Goal: Task Accomplishment & Management: Complete application form

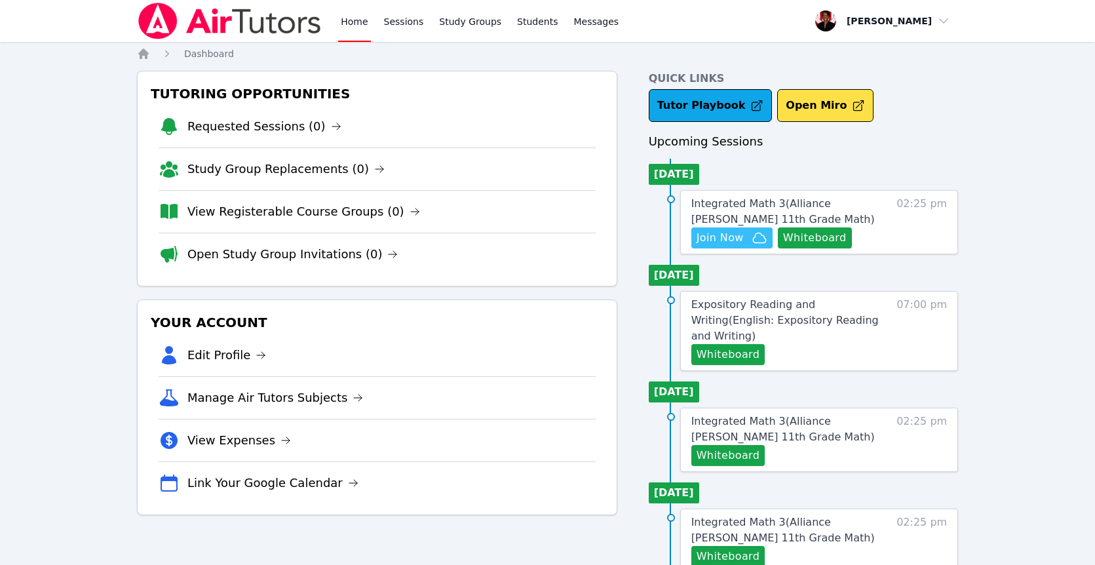
click at [745, 239] on span "Join Now" at bounding box center [732, 238] width 71 height 16
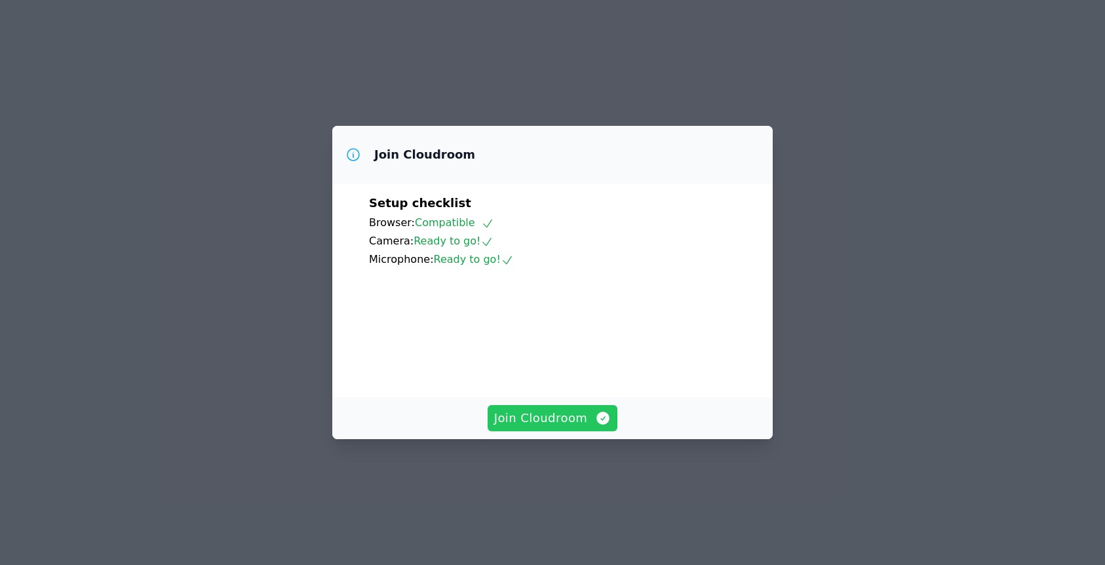
click at [570, 427] on span "Join Cloudroom" at bounding box center [552, 418] width 117 height 18
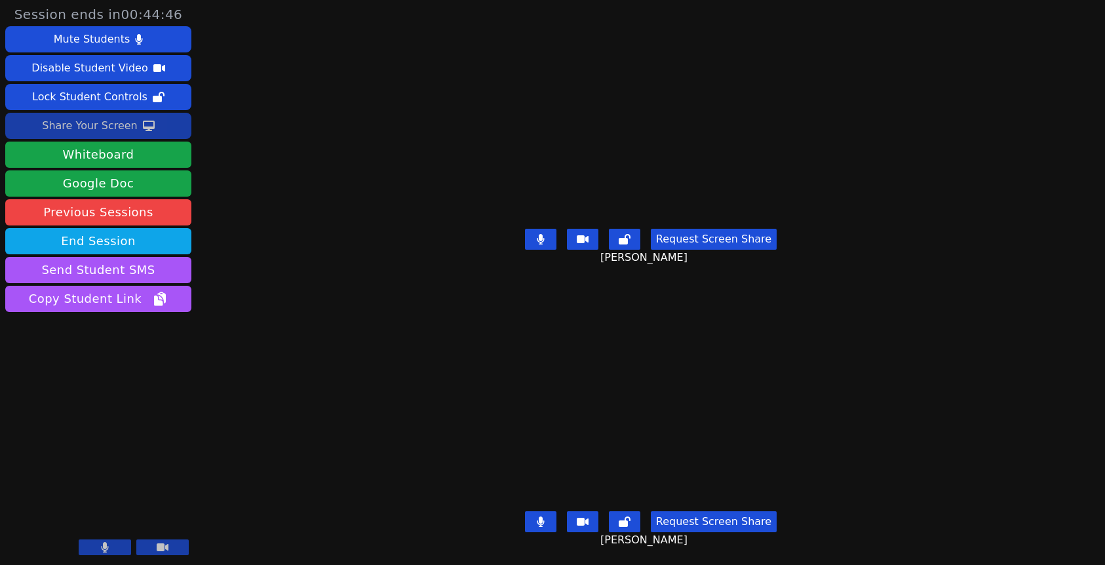
click at [157, 126] on button "Share Your Screen" at bounding box center [98, 126] width 186 height 26
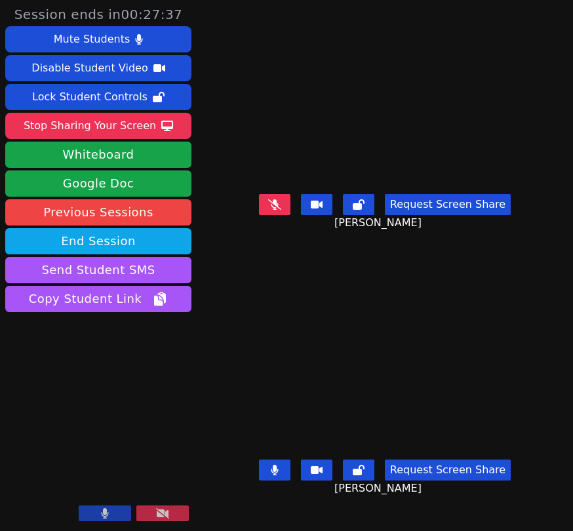
click at [531, 506] on div "Request Screen Share Santiago Limon Rodriguez" at bounding box center [385, 480] width 294 height 52
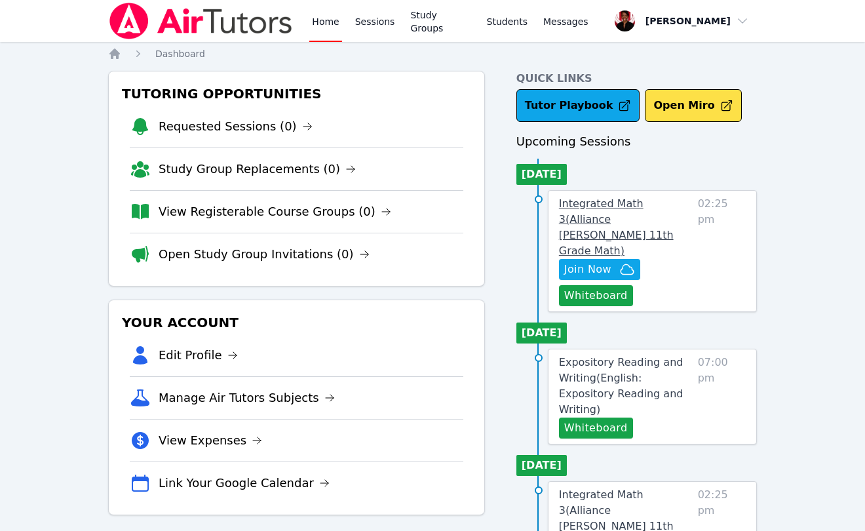
click at [613, 205] on span "Integrated Math 3 ( Alliance [PERSON_NAME] 11th Grade Math )" at bounding box center [616, 227] width 115 height 60
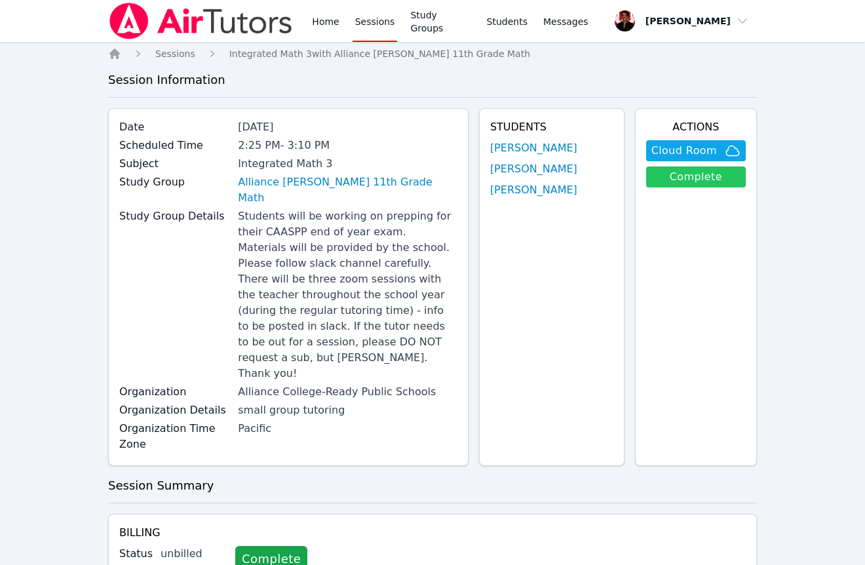
click at [691, 181] on link "Complete" at bounding box center [696, 176] width 100 height 21
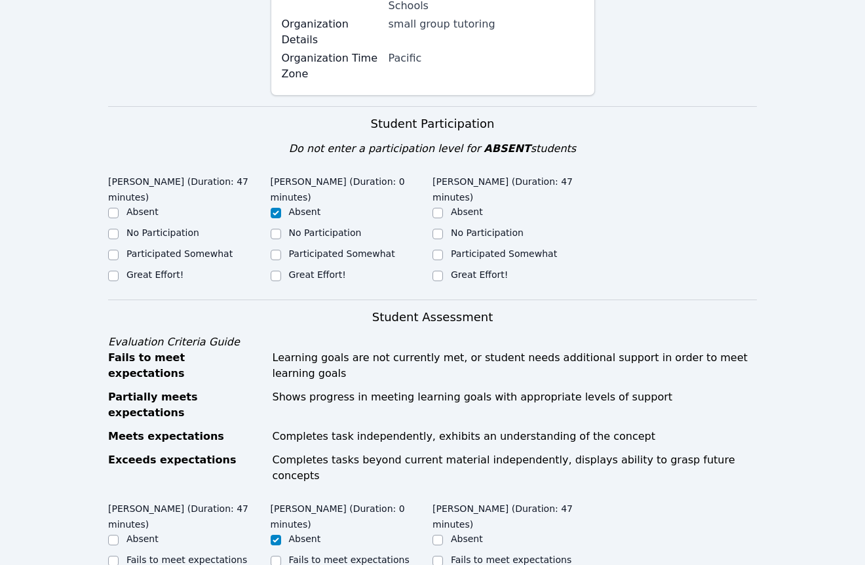
scroll to position [432, 0]
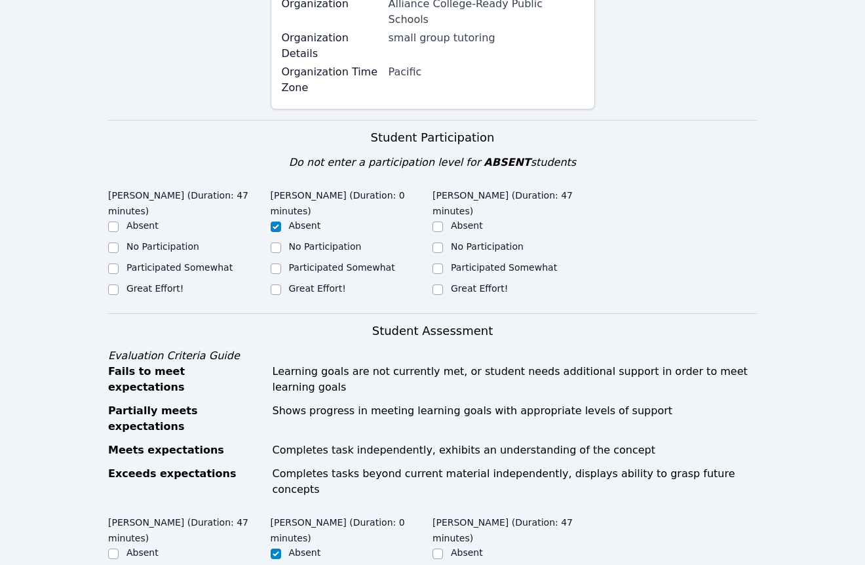
click at [163, 282] on div "Great Effort!" at bounding box center [154, 288] width 57 height 13
click at [437, 284] on input "Great Effort!" at bounding box center [437, 289] width 10 height 10
checkbox input "true"
click at [149, 283] on label "Great Effort!" at bounding box center [154, 288] width 57 height 10
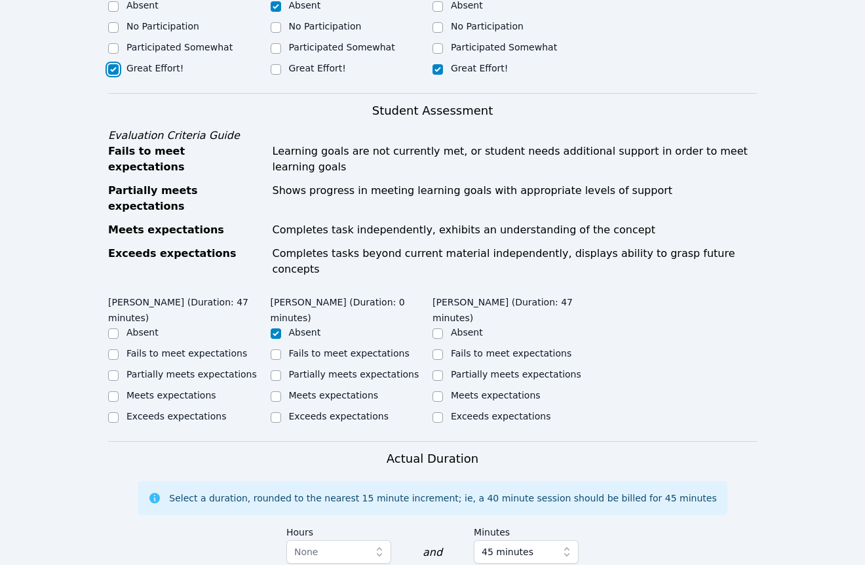
scroll to position [841, 0]
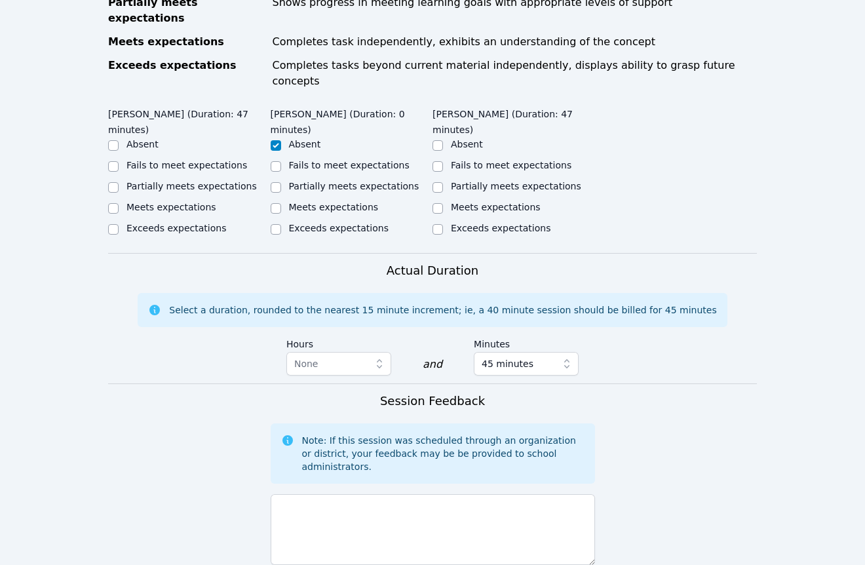
click at [194, 223] on label "Exceeds expectations" at bounding box center [176, 228] width 100 height 10
click at [119, 224] on input "Exceeds expectations" at bounding box center [113, 229] width 10 height 10
checkbox input "true"
click at [460, 223] on label "Exceeds expectations" at bounding box center [501, 228] width 100 height 10
click at [443, 224] on input "Exceeds expectations" at bounding box center [437, 229] width 10 height 10
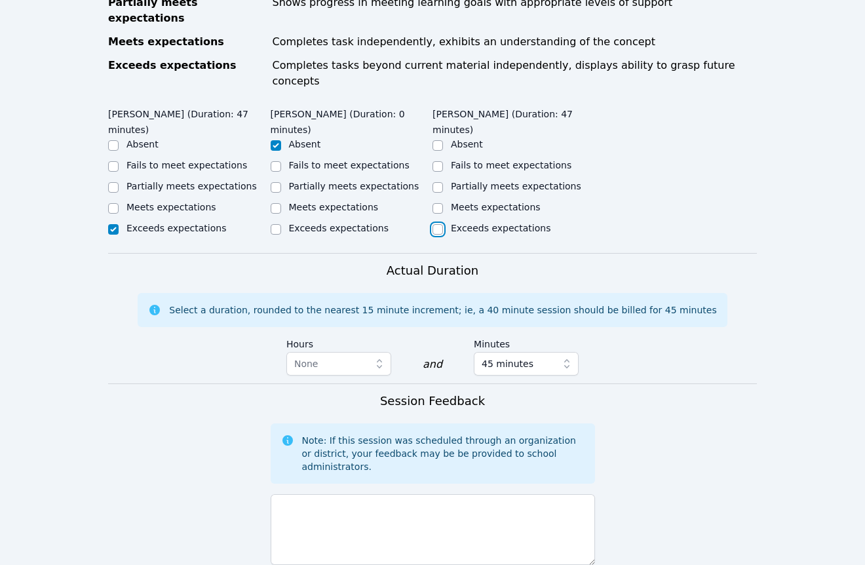
checkbox input "true"
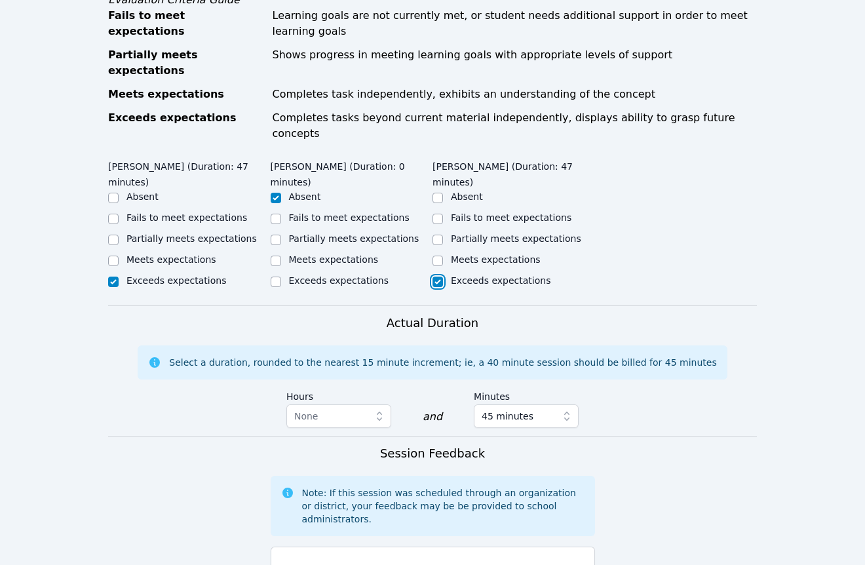
scroll to position [768, 0]
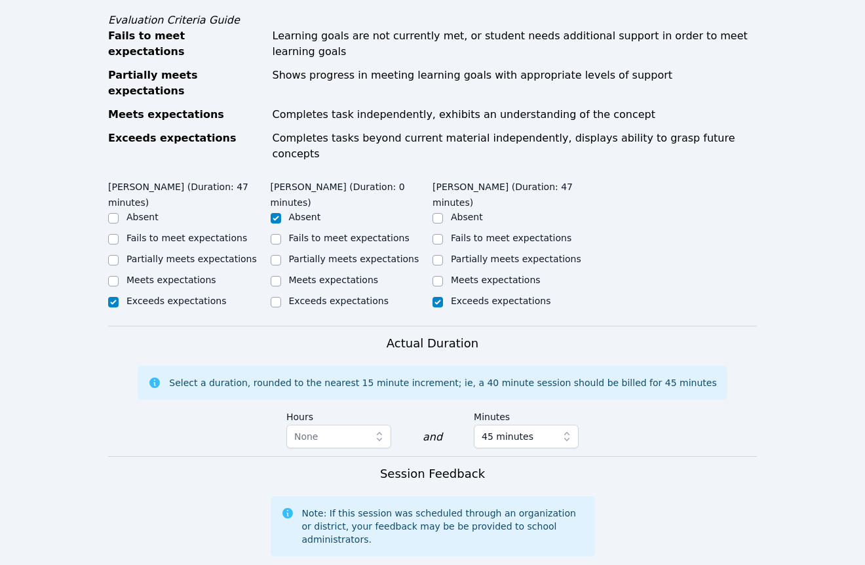
click at [199, 273] on div "Meets expectations" at bounding box center [171, 279] width 90 height 13
click at [188, 275] on label "Meets expectations" at bounding box center [171, 280] width 90 height 10
click at [119, 276] on input "Meets expectations" at bounding box center [113, 281] width 10 height 10
checkbox input "true"
checkbox input "false"
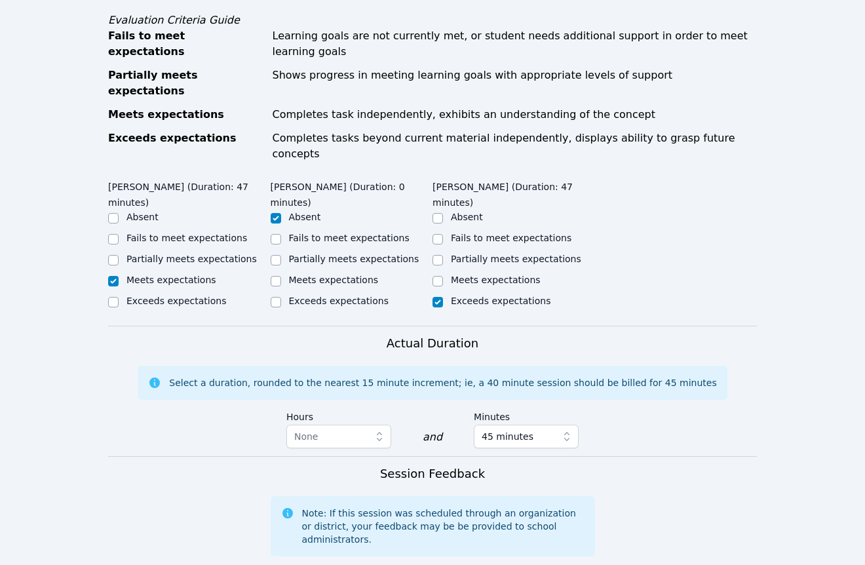
click at [484, 275] on label "Meets expectations" at bounding box center [496, 280] width 90 height 10
click at [443, 276] on input "Meets expectations" at bounding box center [437, 281] width 10 height 10
checkbox input "true"
checkbox input "false"
click at [478, 254] on label "Partially meets expectations" at bounding box center [516, 259] width 130 height 10
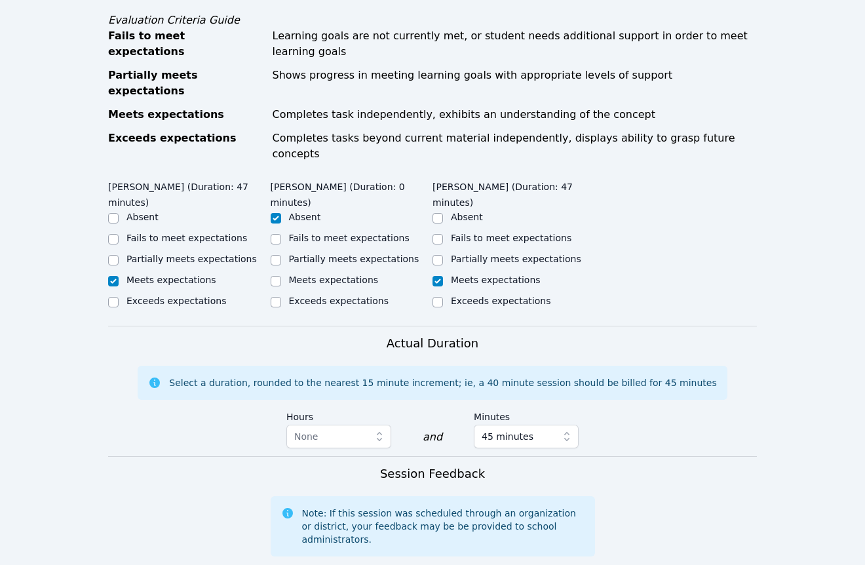
click at [443, 255] on input "Partially meets expectations" at bounding box center [437, 260] width 10 height 10
checkbox input "true"
click at [489, 275] on label "Meets expectations" at bounding box center [496, 280] width 90 height 10
click at [443, 276] on input "Meets expectations" at bounding box center [437, 281] width 10 height 10
checkbox input "true"
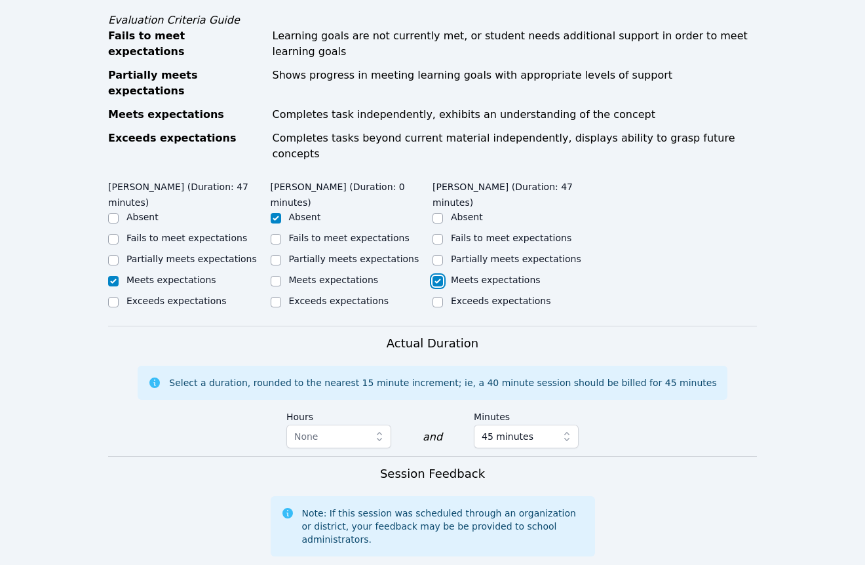
checkbox input "false"
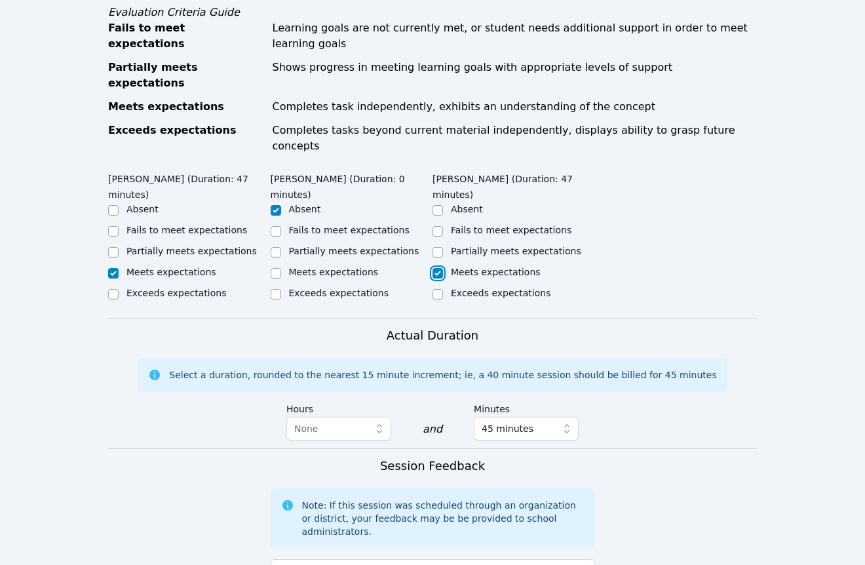
scroll to position [989, 0]
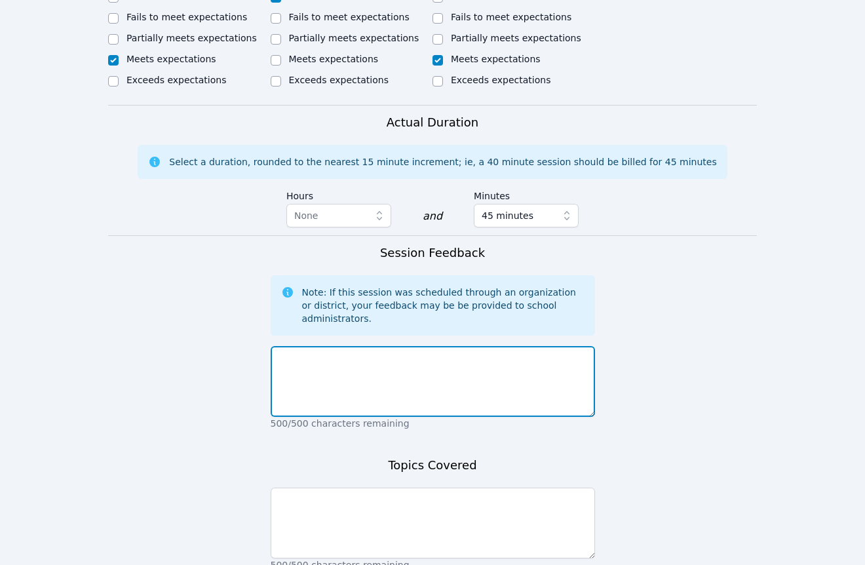
click at [469, 346] on textarea at bounding box center [433, 381] width 324 height 71
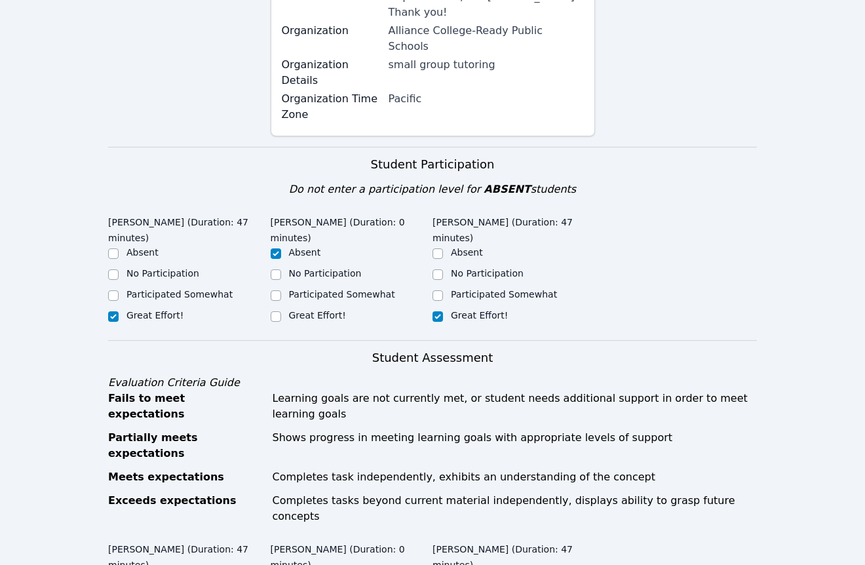
scroll to position [1009, 0]
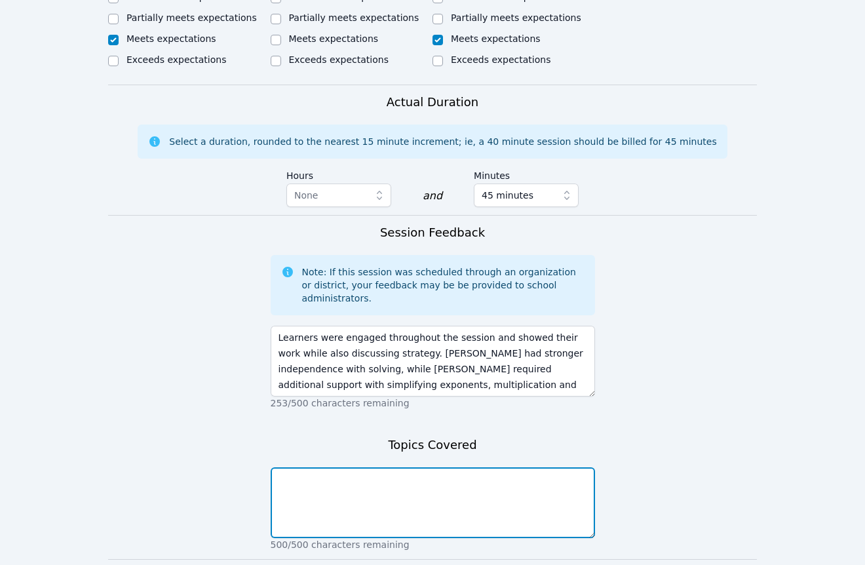
click at [399, 467] on textarea at bounding box center [433, 502] width 324 height 71
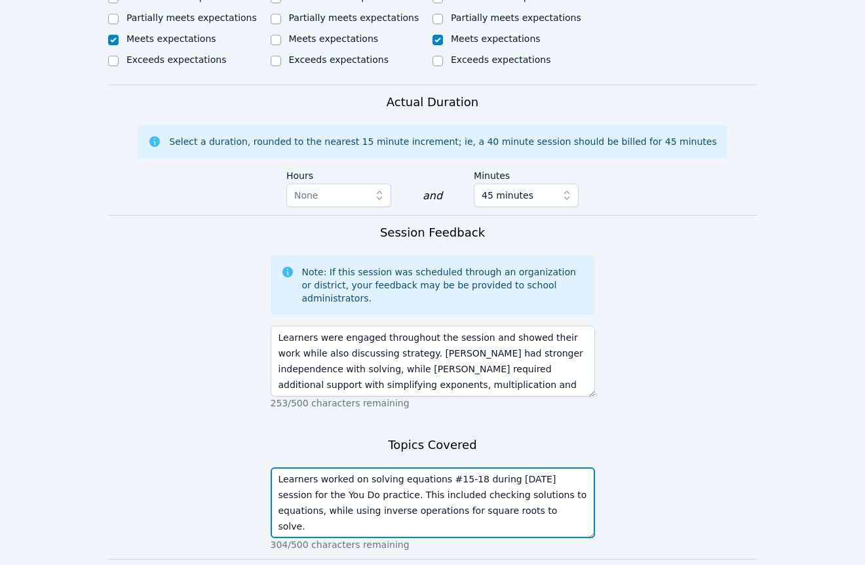
type textarea "Learners worked on solving equations #15-18 during [DATE] session for the You D…"
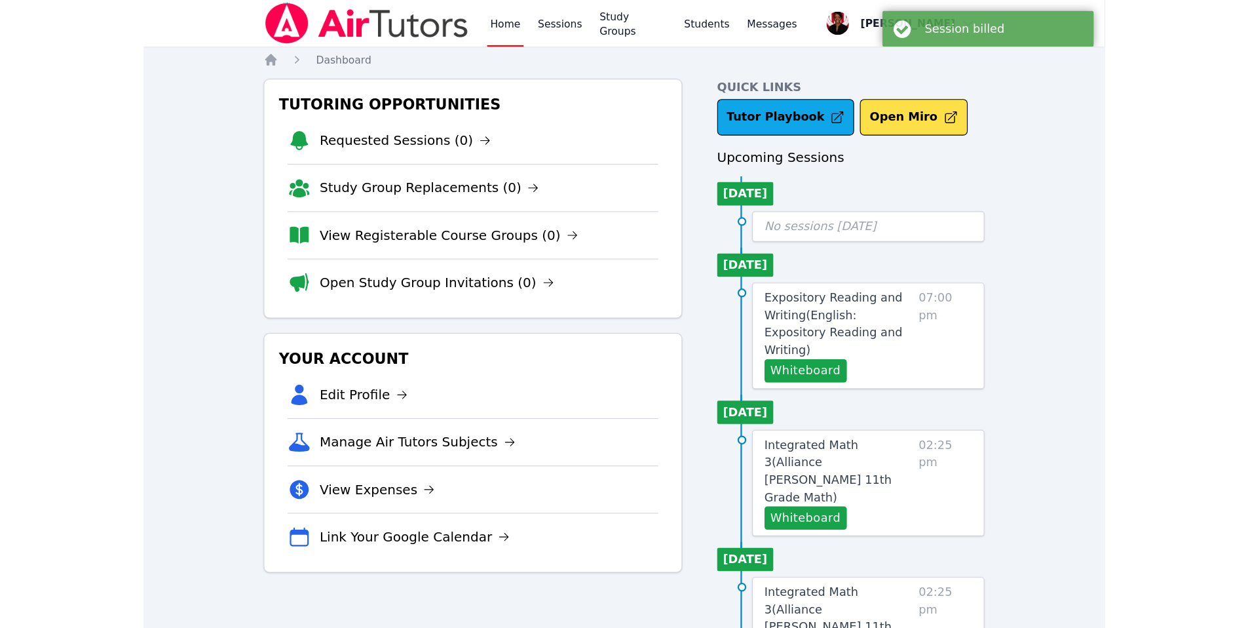
scroll to position [3, 0]
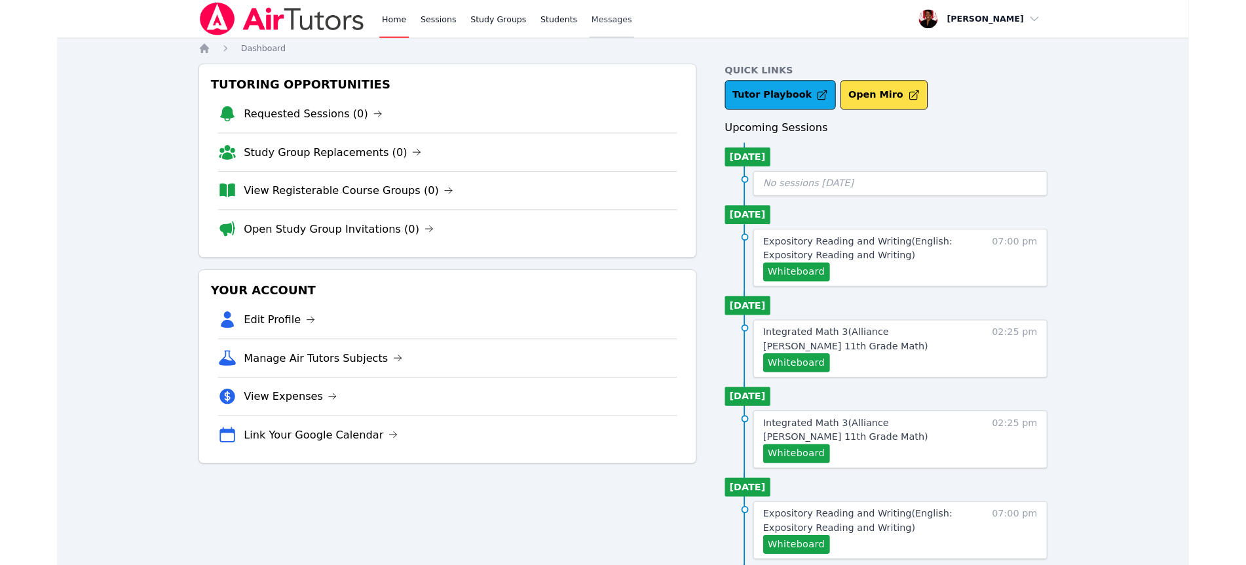
scroll to position [3, 0]
